Goal: Find specific fact: Find specific fact

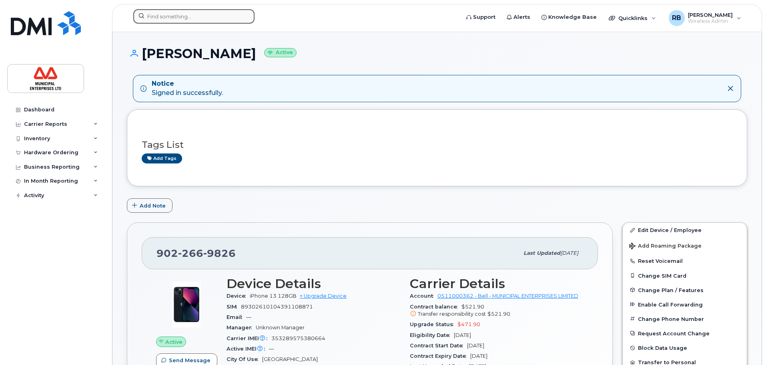
click at [213, 14] on input at bounding box center [193, 16] width 121 height 14
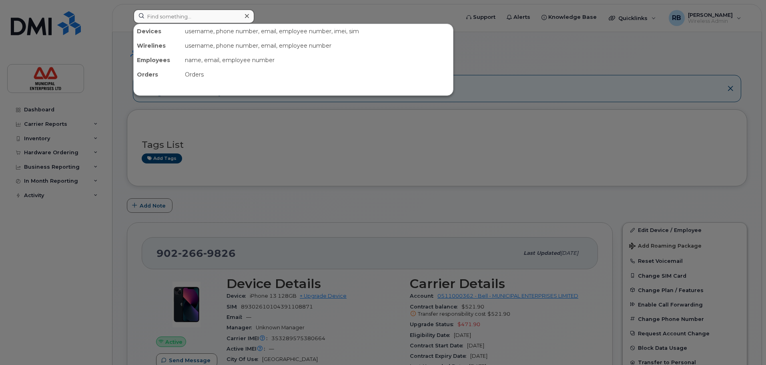
paste input "89049032007008882600128923579034"
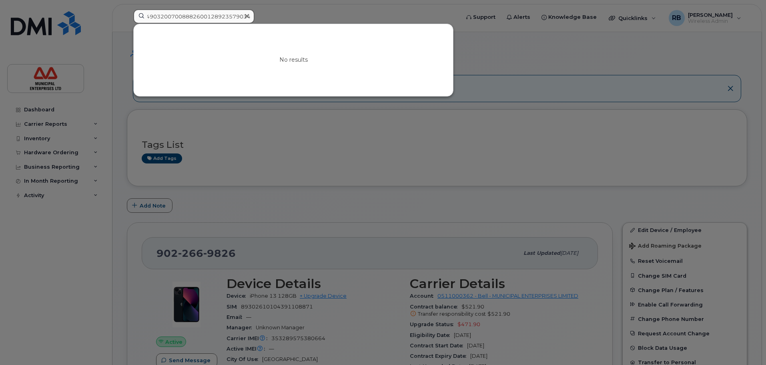
type input "89049032007008882600128923579034"
click at [243, 14] on div at bounding box center [247, 16] width 12 height 12
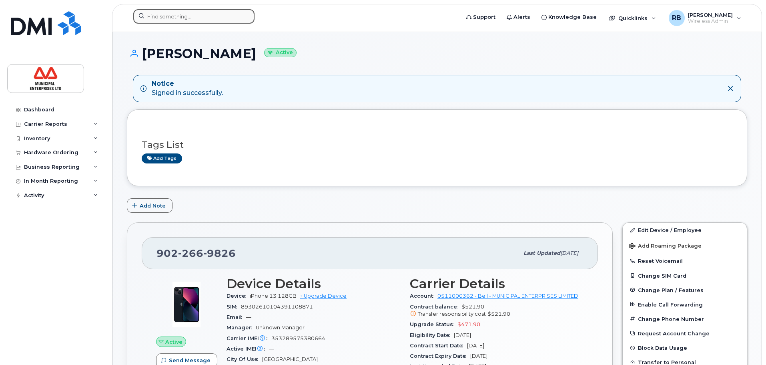
click at [195, 11] on input at bounding box center [193, 16] width 121 height 14
paste input "352372472326344"
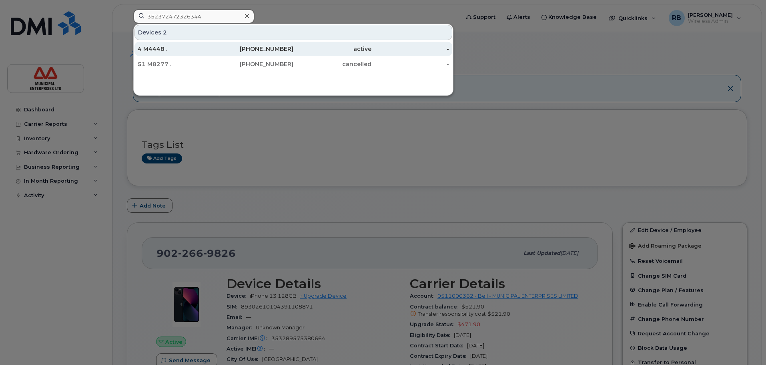
type input "352372472326344"
click at [169, 52] on div "4 M4448 ." at bounding box center [177, 49] width 78 height 8
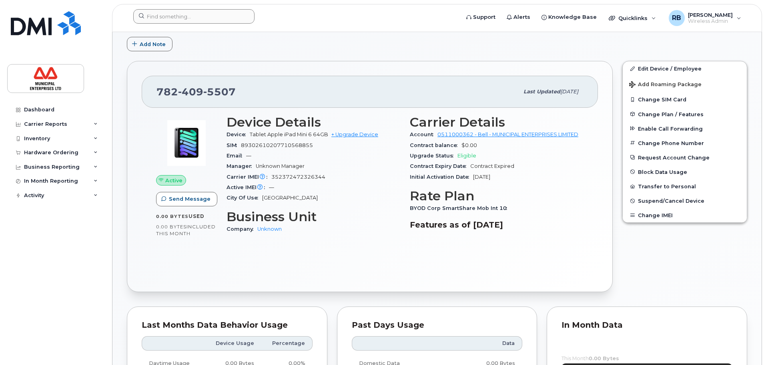
scroll to position [160, 0]
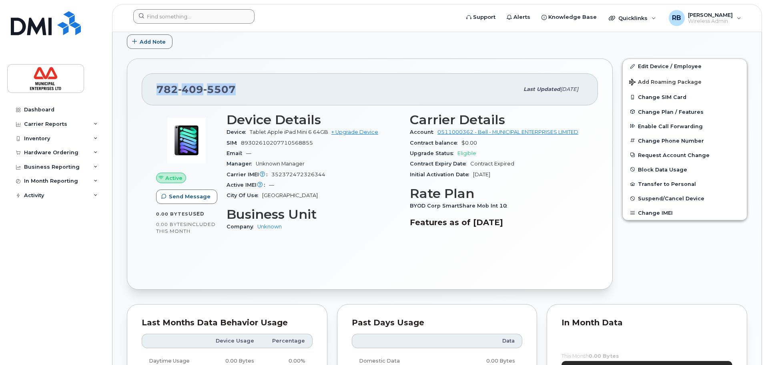
drag, startPoint x: 241, startPoint y: 92, endPoint x: 154, endPoint y: 94, distance: 87.3
click at [154, 94] on div "782 409 5507 Last updated Jun 03, 2024" at bounding box center [370, 89] width 456 height 32
copy span "782 409 5507"
click at [22, 31] on img at bounding box center [46, 23] width 70 height 24
